Goal: Navigation & Orientation: Find specific page/section

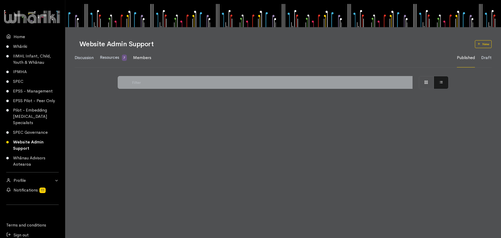
click at [146, 56] on span "Members" at bounding box center [142, 57] width 18 height 5
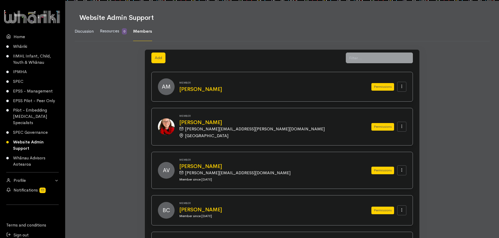
scroll to position [26, 0]
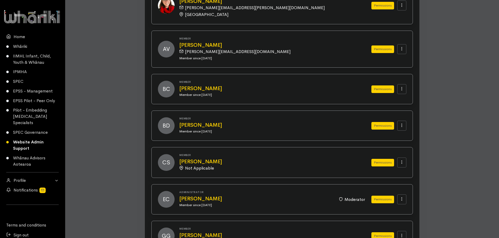
scroll to position [156, 0]
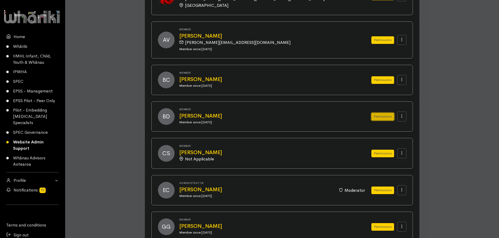
click at [379, 116] on button "Permissions" at bounding box center [382, 117] width 23 height 8
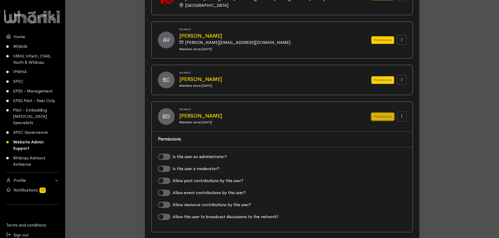
click at [379, 116] on button "Permissions" at bounding box center [382, 117] width 23 height 8
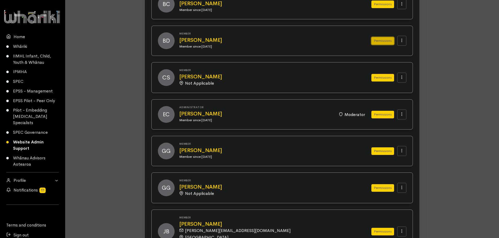
scroll to position [261, 0]
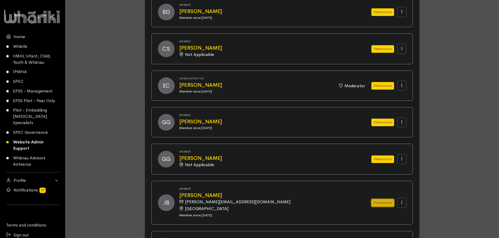
click at [381, 203] on button "Permissions" at bounding box center [382, 203] width 23 height 8
click at [379, 202] on button "Permissions" at bounding box center [382, 203] width 23 height 8
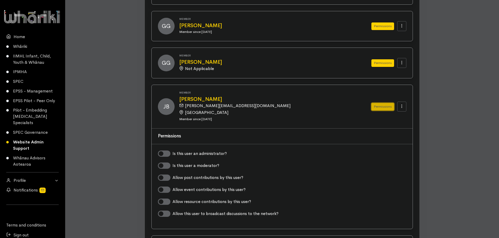
scroll to position [313, 0]
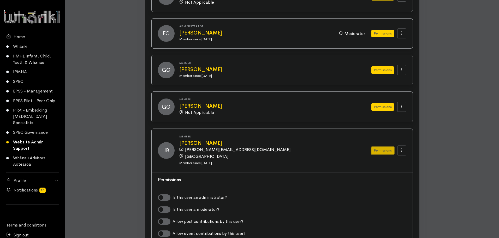
click at [380, 152] on button "Permissions" at bounding box center [382, 151] width 23 height 8
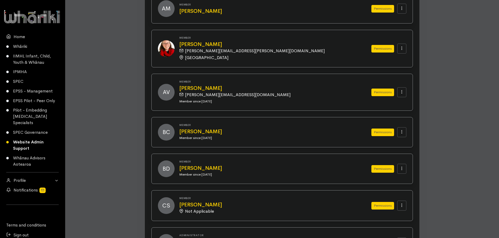
scroll to position [0, 0]
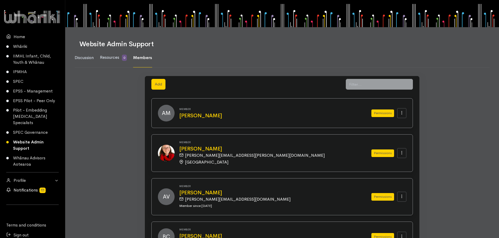
click at [35, 189] on link "Notifications" at bounding box center [32, 190] width 65 height 10
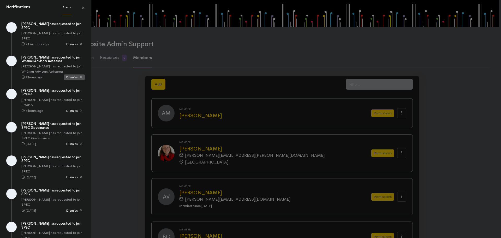
click at [79, 75] on icon at bounding box center [80, 76] width 3 height 3
click at [100, 77] on div "Notifications Alerts × Baileigh Kupa-Siemsen has requested to join SPEC 21 minu…" at bounding box center [250, 119] width 501 height 238
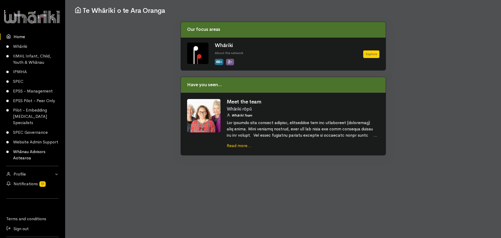
click at [20, 158] on link "Whānau Advisors Aotearoa" at bounding box center [32, 155] width 65 height 16
click at [17, 233] on link "Sign out" at bounding box center [32, 228] width 65 height 10
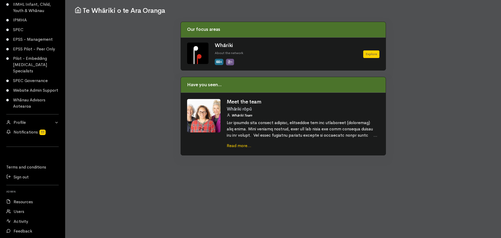
scroll to position [89, 0]
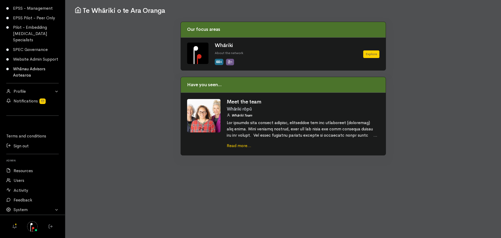
click at [24, 72] on link "Whānau Advisors Aotearoa" at bounding box center [32, 72] width 65 height 16
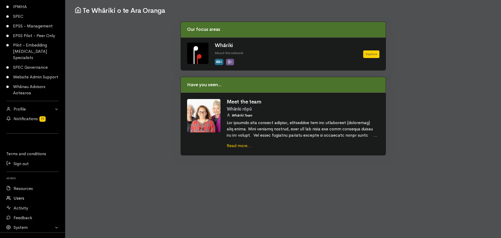
scroll to position [89, 0]
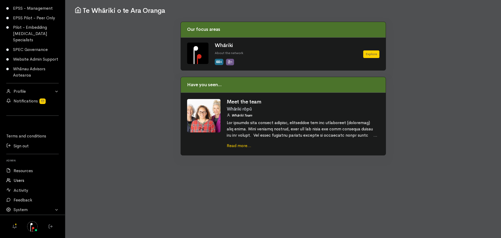
click at [20, 178] on link "Users" at bounding box center [32, 180] width 65 height 10
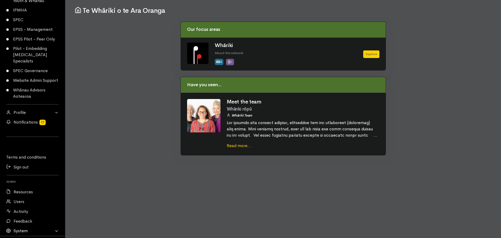
scroll to position [89, 0]
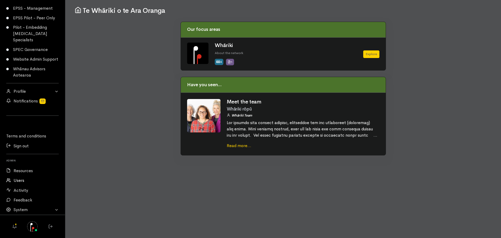
click at [19, 180] on link "Users" at bounding box center [32, 180] width 65 height 10
